Goal: Find specific page/section: Find specific page/section

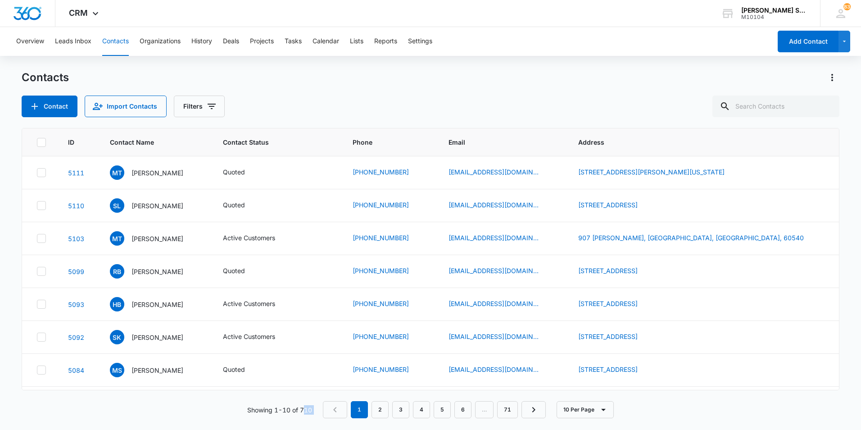
scroll to position [95, 0]
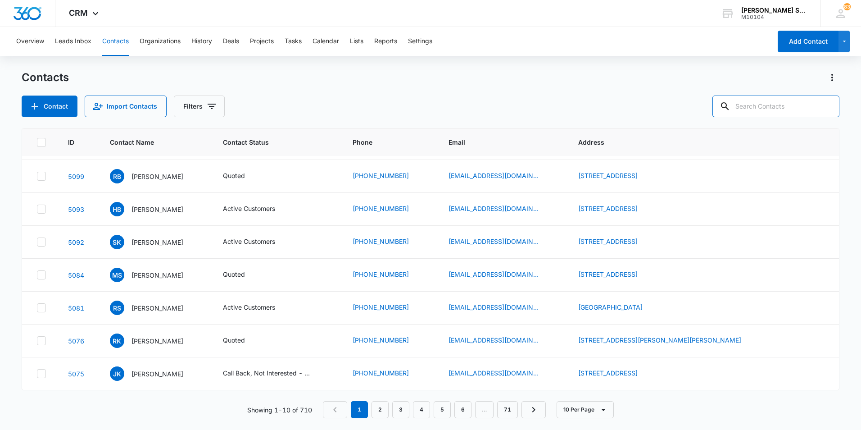
click at [762, 109] on input "text" at bounding box center [776, 107] width 127 height 22
type input "dennie"
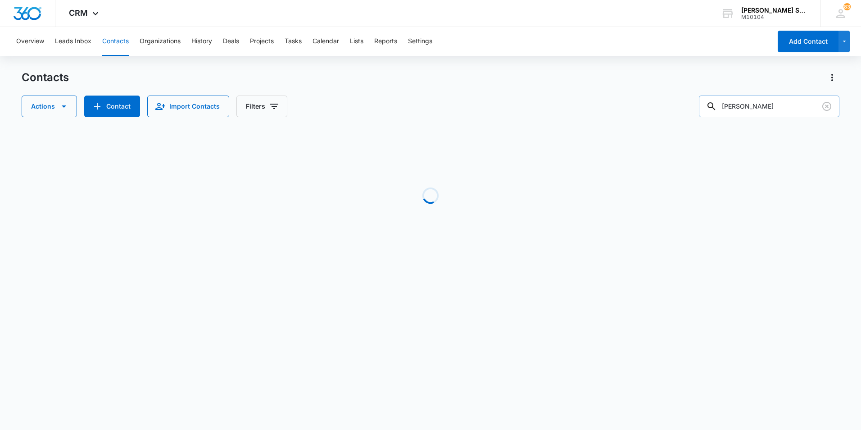
scroll to position [0, 0]
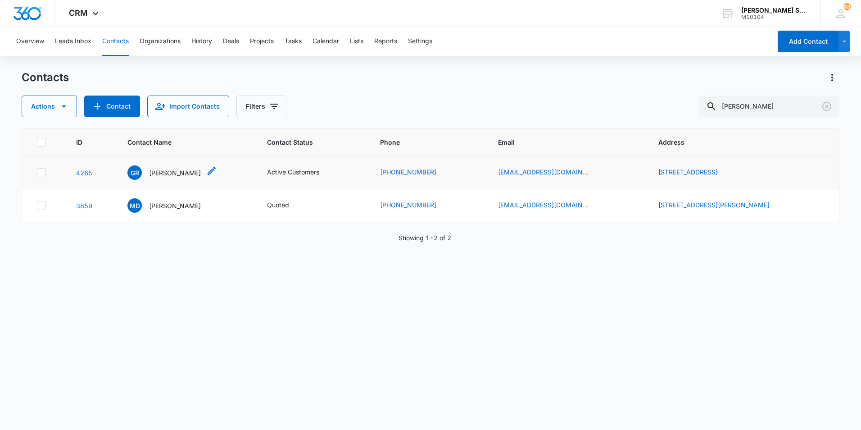
click at [157, 171] on p "[PERSON_NAME]" at bounding box center [175, 172] width 52 height 9
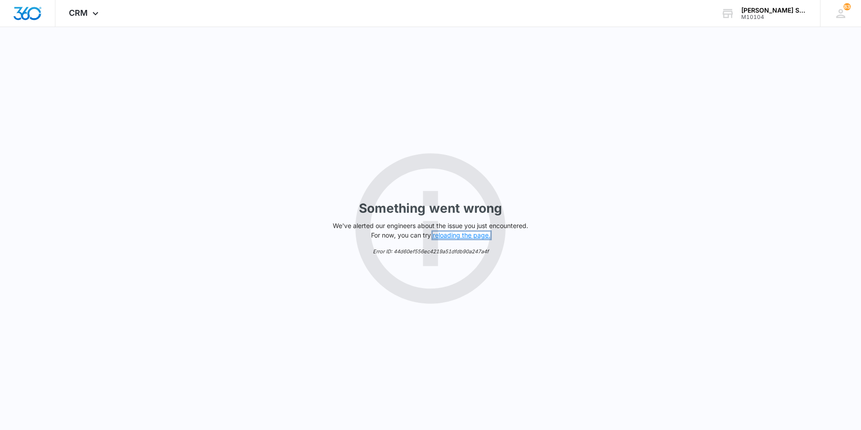
click at [458, 237] on button "reloading the page." at bounding box center [462, 235] width 58 height 7
click at [470, 236] on button "reloading the page." at bounding box center [462, 235] width 58 height 7
click at [447, 236] on button "reloading the page." at bounding box center [462, 235] width 58 height 7
click at [443, 233] on button "reloading the page." at bounding box center [462, 235] width 58 height 7
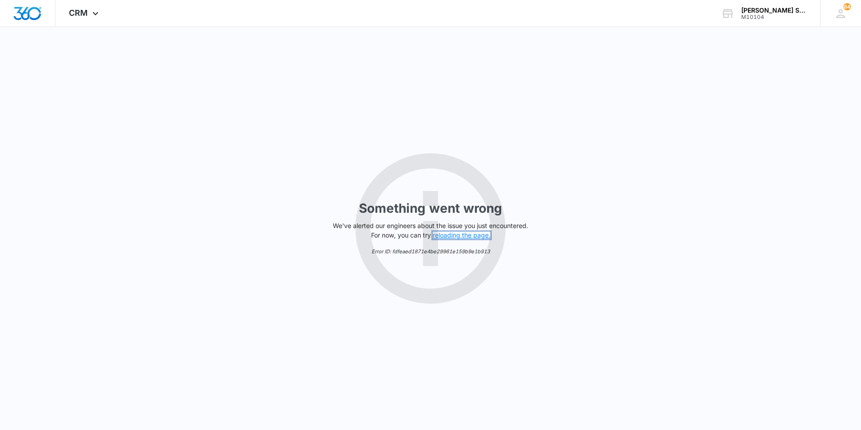
click at [443, 233] on button "reloading the page." at bounding box center [462, 235] width 58 height 7
click at [474, 235] on button "reloading the page." at bounding box center [462, 235] width 58 height 7
click at [455, 234] on button "reloading the page." at bounding box center [462, 235] width 58 height 7
click at [284, 261] on div "Something went wrong We've alerted our engineers about the issue you just encou…" at bounding box center [430, 228] width 861 height 403
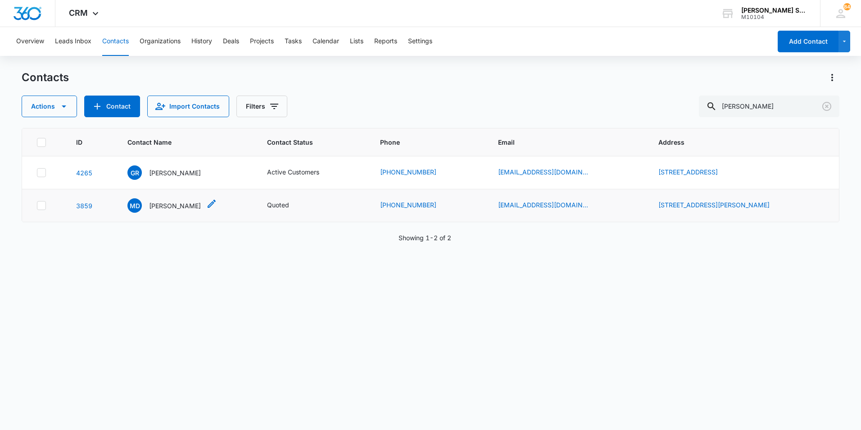
click at [158, 206] on p "[PERSON_NAME]" at bounding box center [175, 205] width 52 height 9
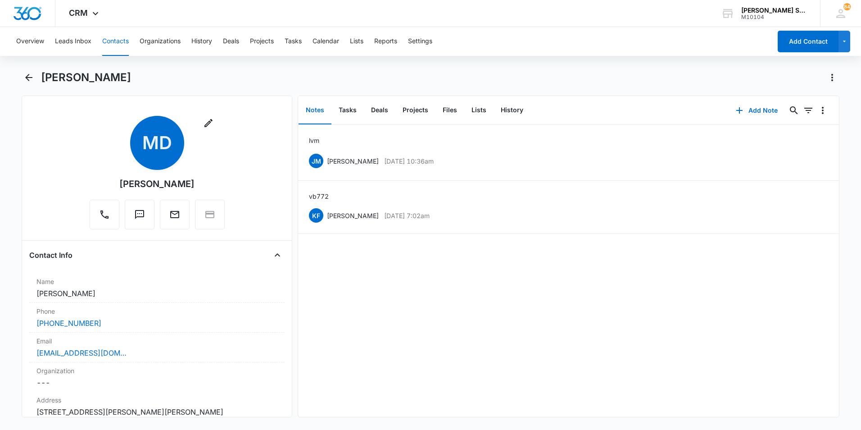
click at [112, 40] on button "Contacts" at bounding box center [115, 41] width 27 height 29
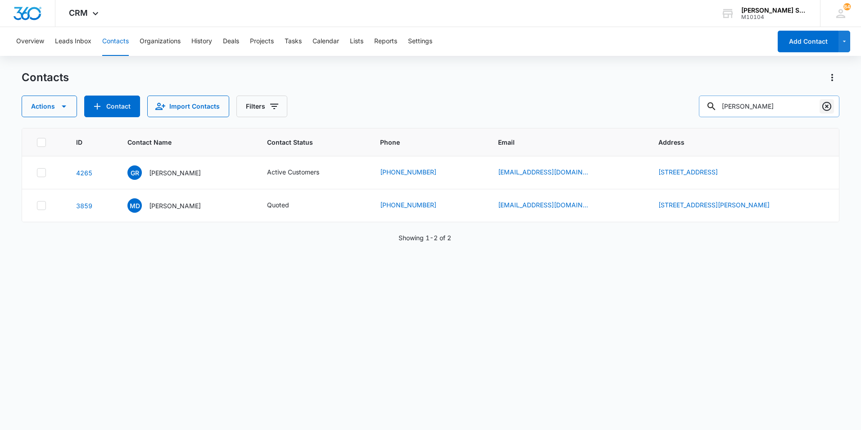
click at [825, 106] on icon "Clear" at bounding box center [827, 106] width 11 height 11
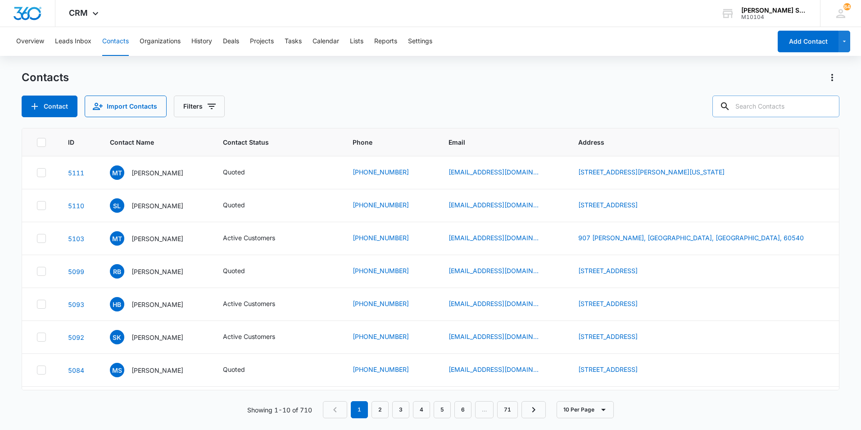
click at [761, 109] on input "text" at bounding box center [776, 107] width 127 height 22
type input "[PHONE_NUMBER]"
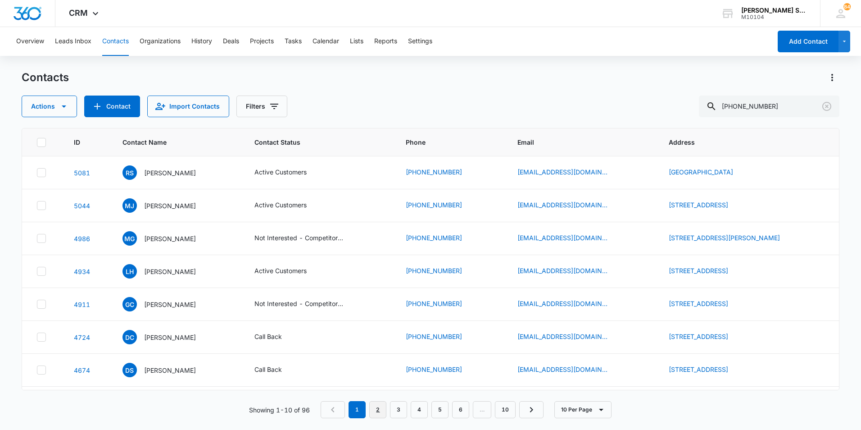
click at [378, 410] on link "2" at bounding box center [377, 409] width 17 height 17
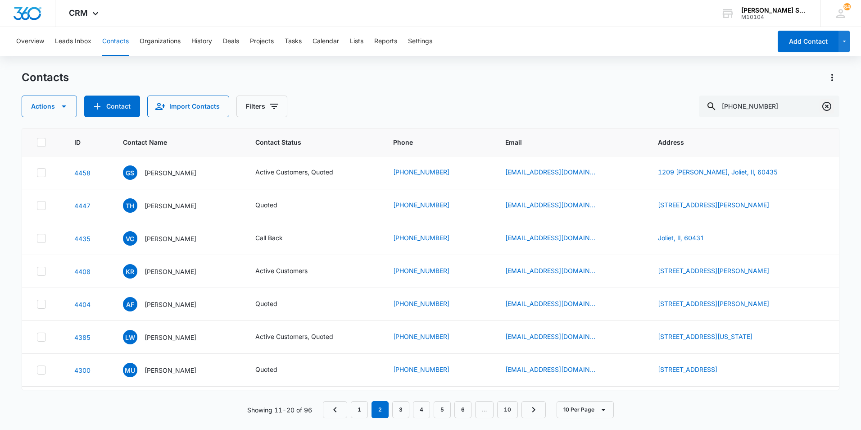
click at [828, 105] on icon "Clear" at bounding box center [827, 106] width 11 height 11
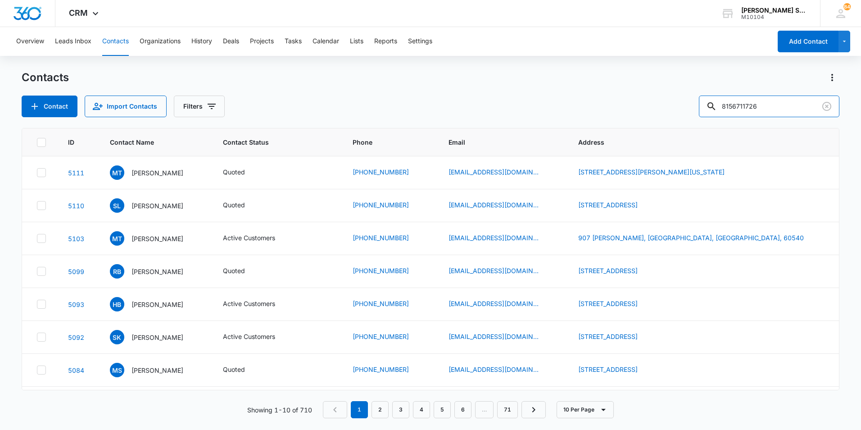
type input "8156711726"
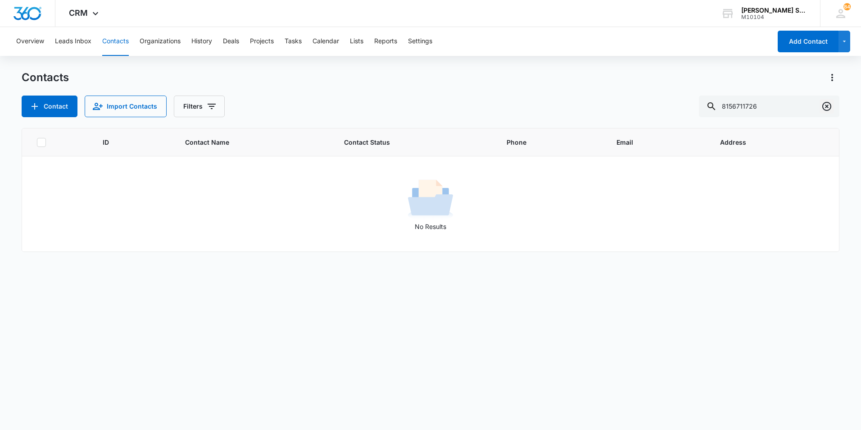
click at [827, 106] on icon "Clear" at bounding box center [827, 106] width 9 height 9
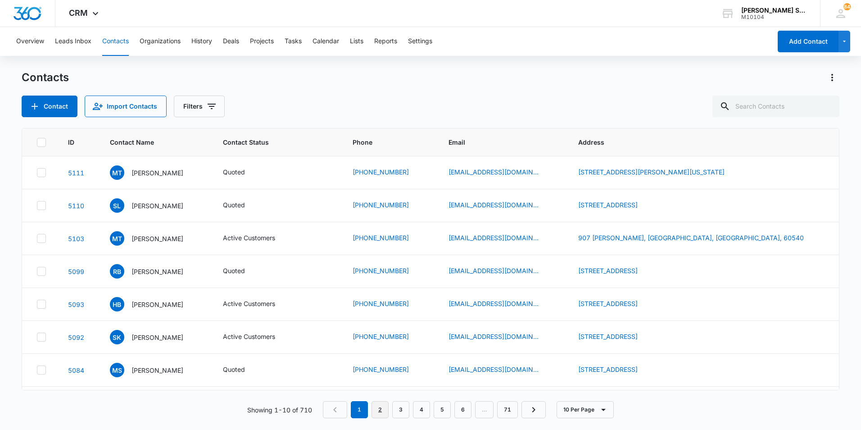
click at [381, 408] on link "2" at bounding box center [380, 409] width 17 height 17
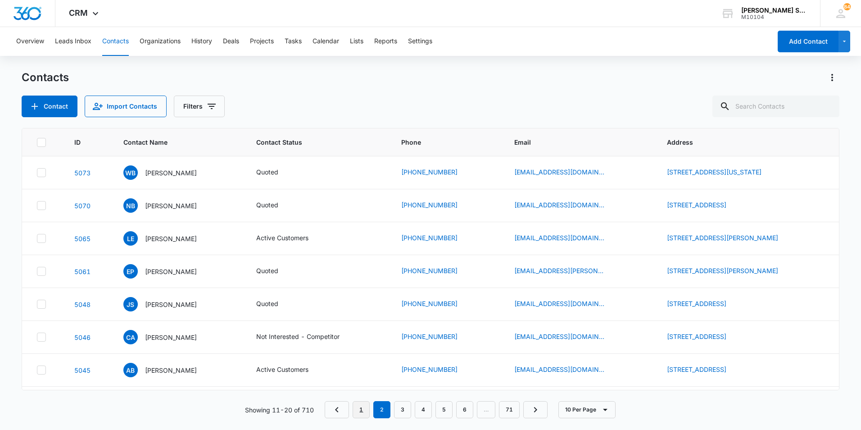
click at [363, 406] on link "1" at bounding box center [361, 409] width 17 height 17
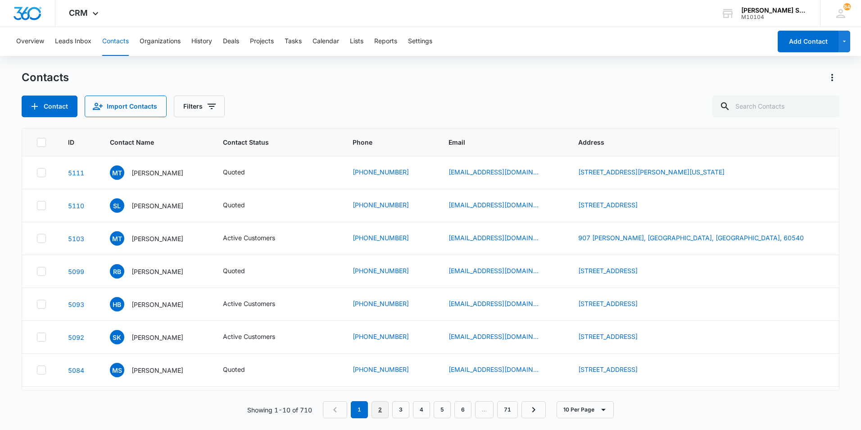
click at [381, 406] on link "2" at bounding box center [380, 409] width 17 height 17
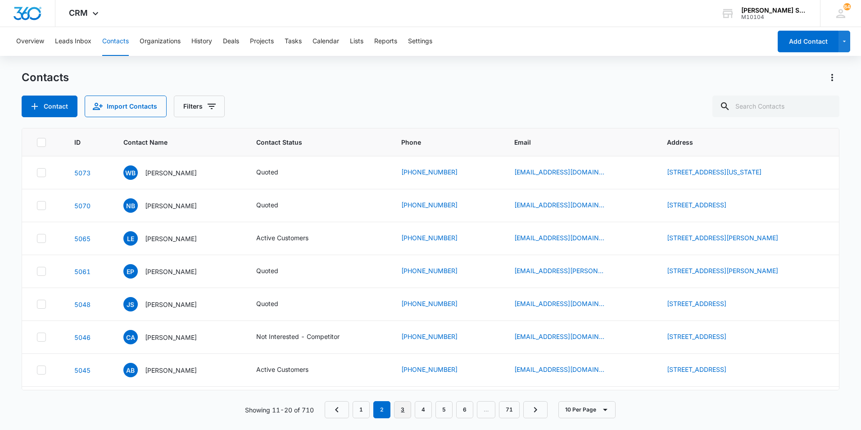
click at [406, 409] on link "3" at bounding box center [402, 409] width 17 height 17
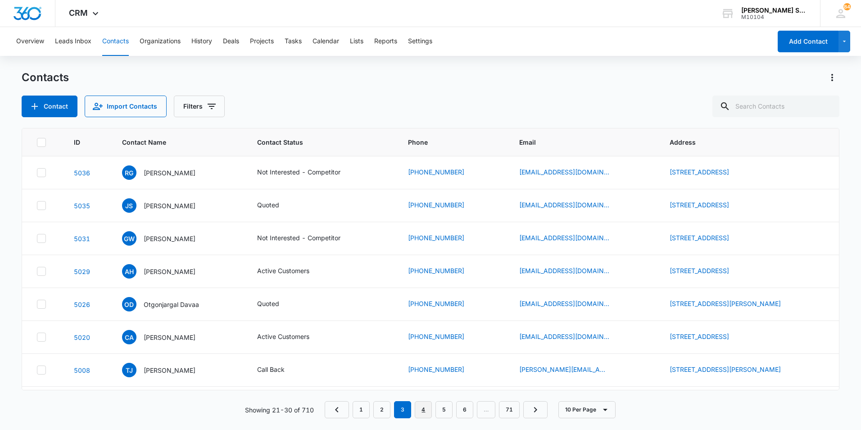
click at [424, 409] on link "4" at bounding box center [423, 409] width 17 height 17
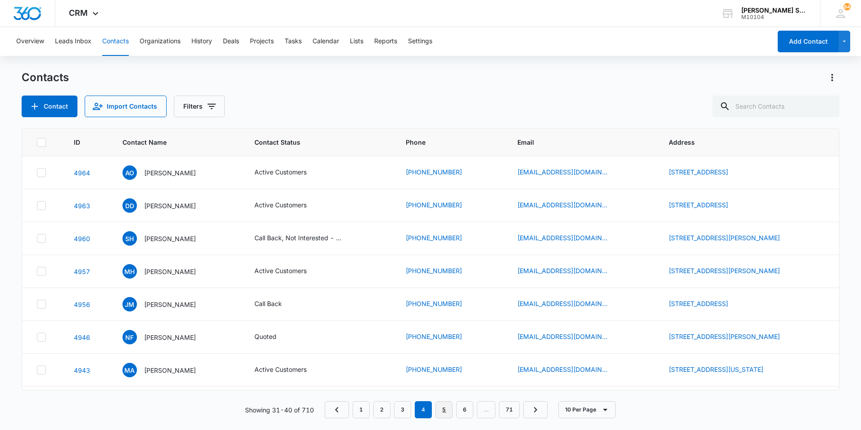
click at [444, 406] on link "5" at bounding box center [444, 409] width 17 height 17
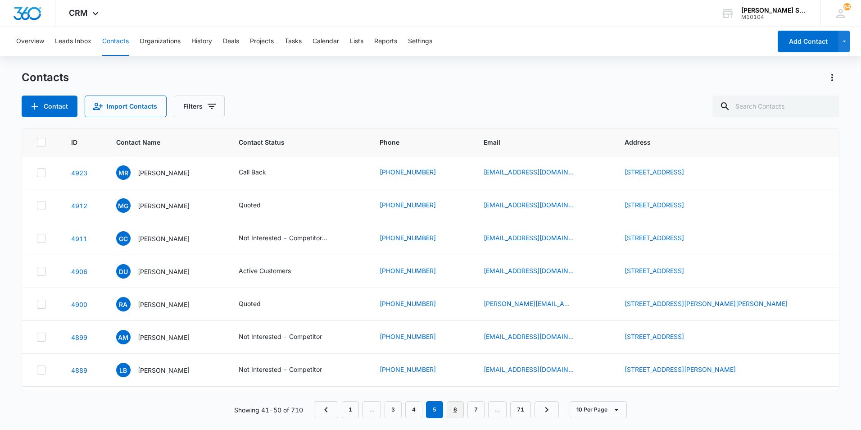
click at [459, 410] on link "6" at bounding box center [455, 409] width 17 height 17
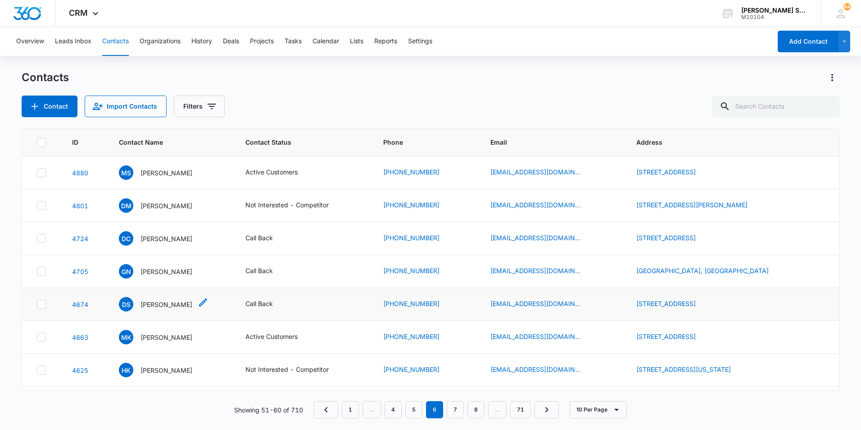
click at [153, 303] on p "[PERSON_NAME]" at bounding box center [167, 304] width 52 height 9
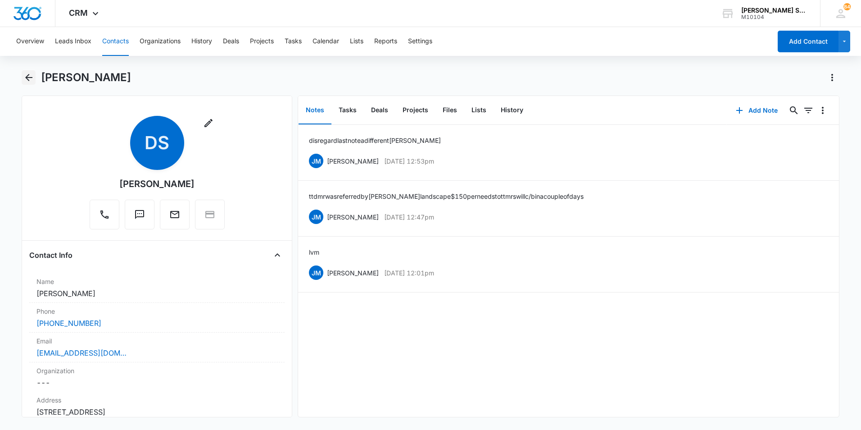
click at [30, 79] on icon "Back" at bounding box center [28, 77] width 11 height 11
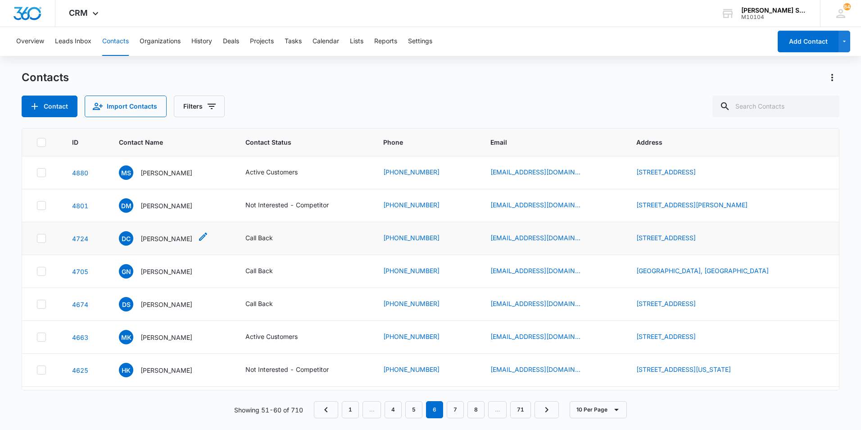
click at [160, 238] on p "[PERSON_NAME]" at bounding box center [167, 238] width 52 height 9
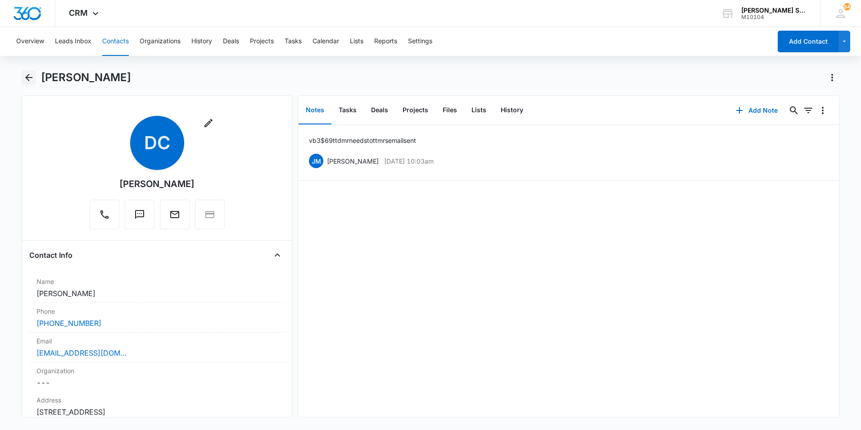
click at [29, 74] on icon "Back" at bounding box center [28, 77] width 11 height 11
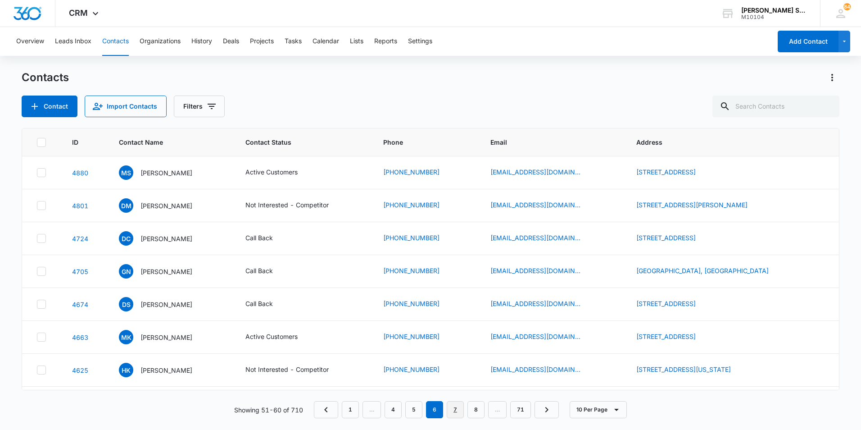
click at [453, 411] on link "7" at bounding box center [455, 409] width 17 height 17
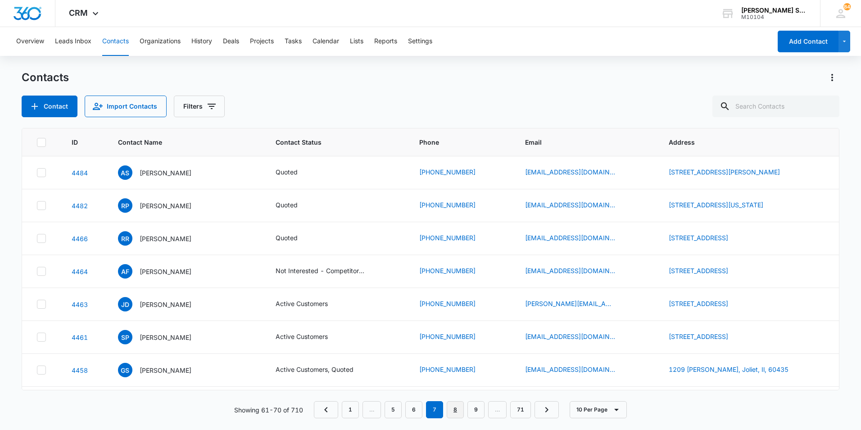
click at [455, 410] on link "8" at bounding box center [455, 409] width 17 height 17
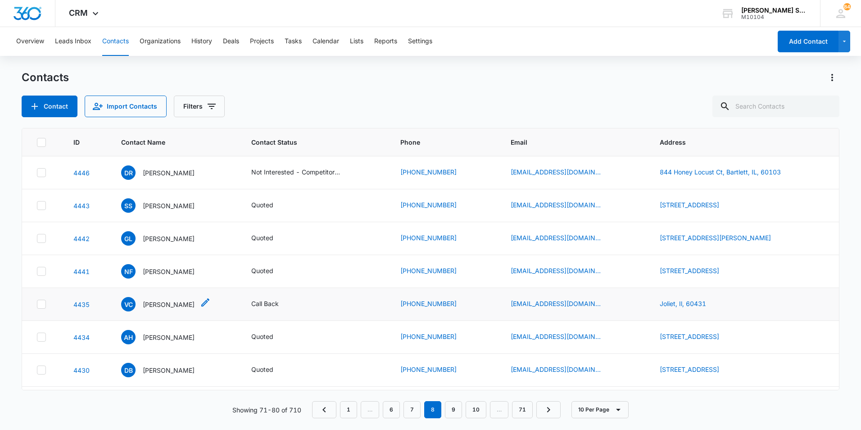
click at [168, 303] on p "[PERSON_NAME]" at bounding box center [169, 304] width 52 height 9
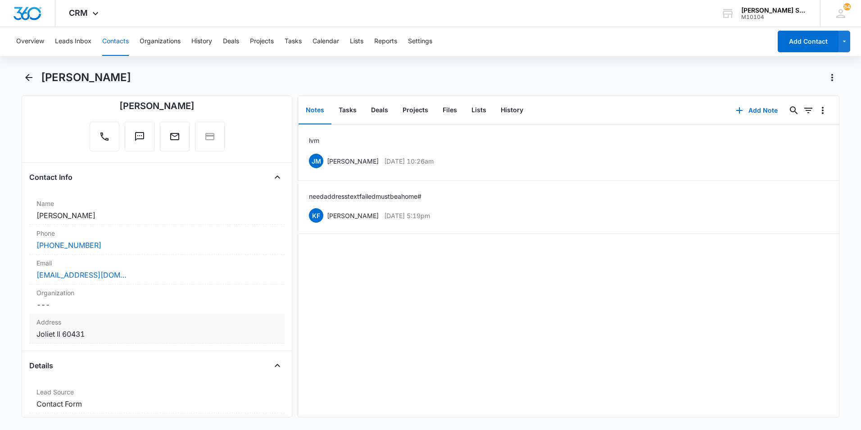
scroll to position [90, 0]
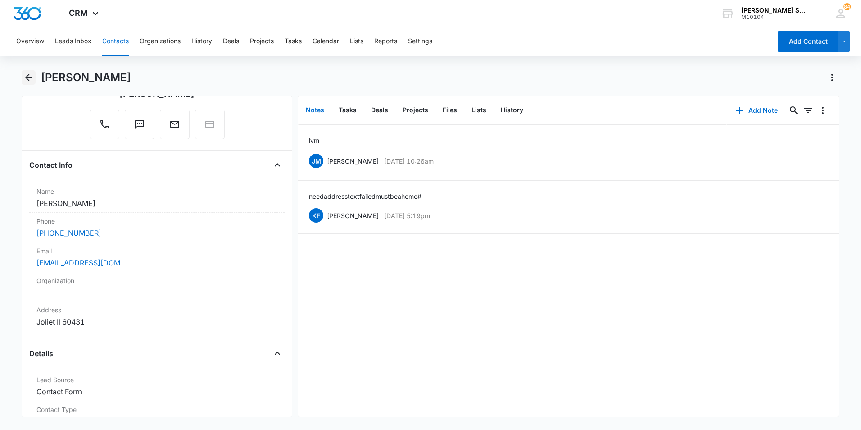
click at [31, 76] on icon "Back" at bounding box center [28, 77] width 11 height 11
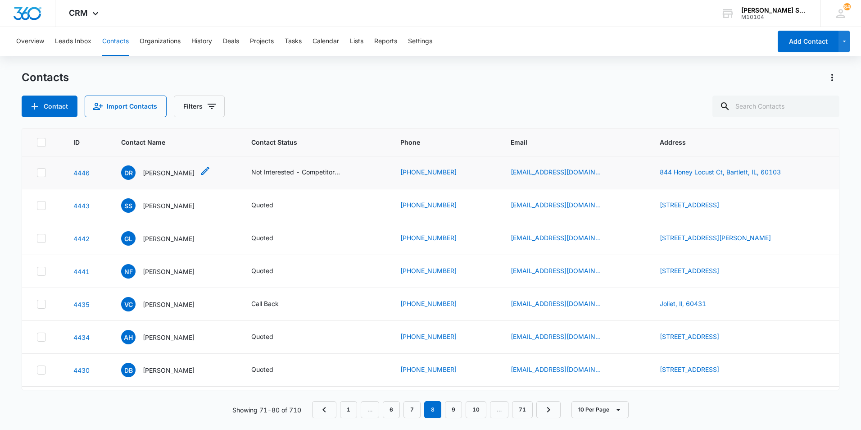
click at [165, 169] on p "[PERSON_NAME]" at bounding box center [169, 172] width 52 height 9
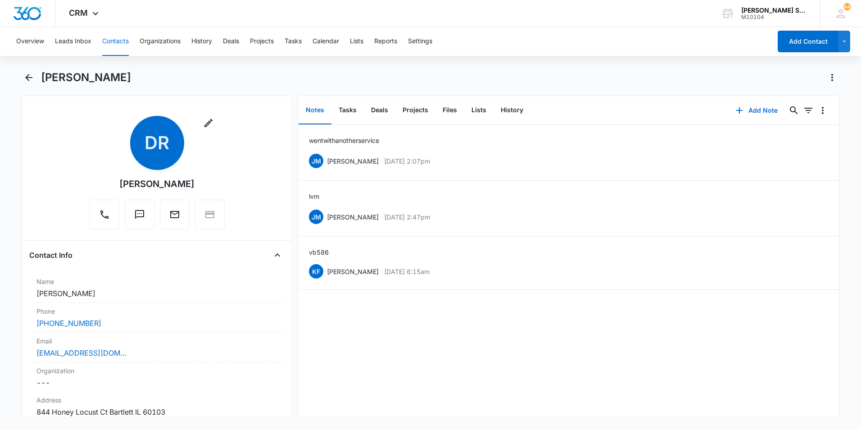
click at [114, 42] on button "Contacts" at bounding box center [115, 41] width 27 height 29
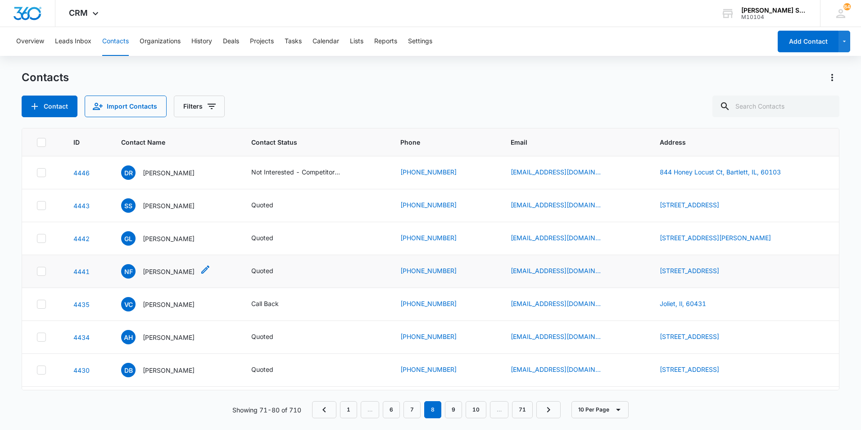
click at [170, 272] on p "[PERSON_NAME]" at bounding box center [169, 271] width 52 height 9
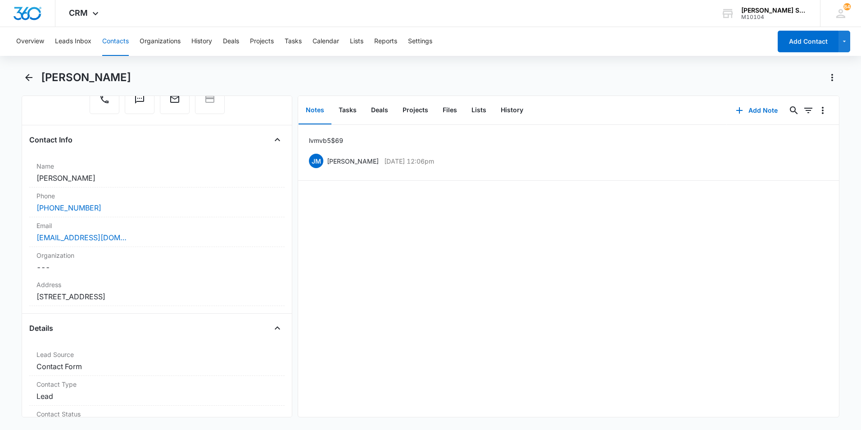
scroll to position [135, 0]
